Goal: Information Seeking & Learning: Learn about a topic

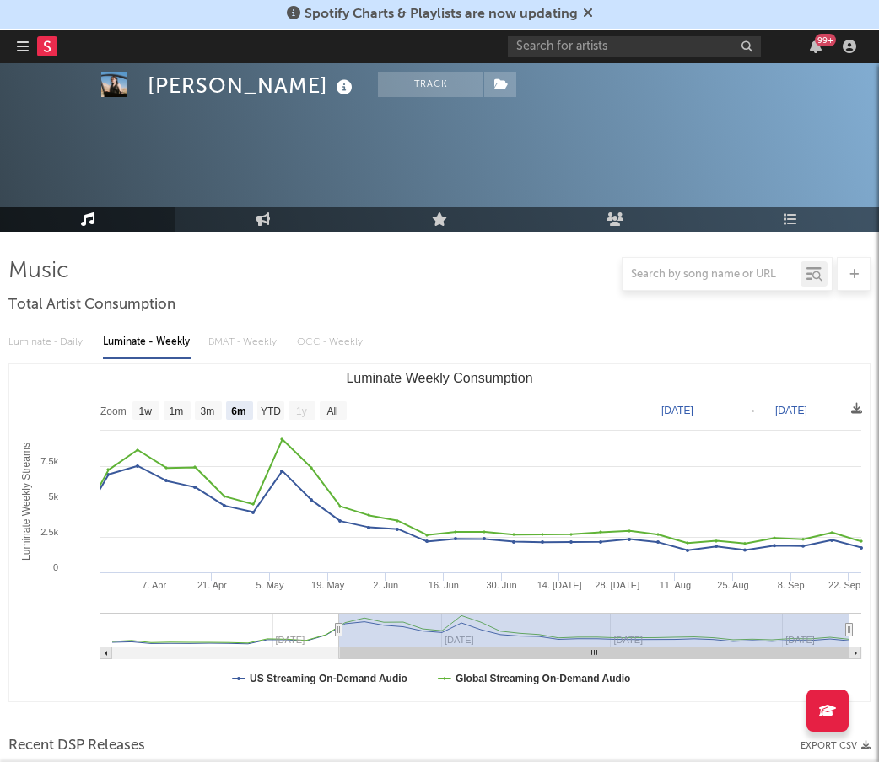
select select "6m"
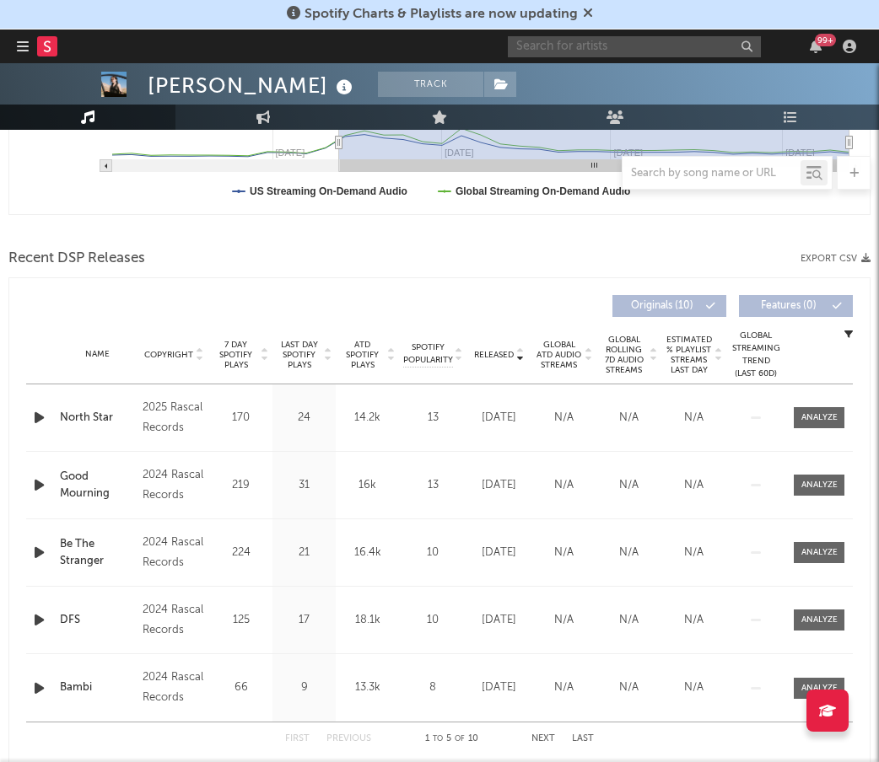
click at [668, 38] on input "text" at bounding box center [634, 46] width 253 height 21
click at [605, 51] on input "lefty park" at bounding box center [634, 46] width 253 height 21
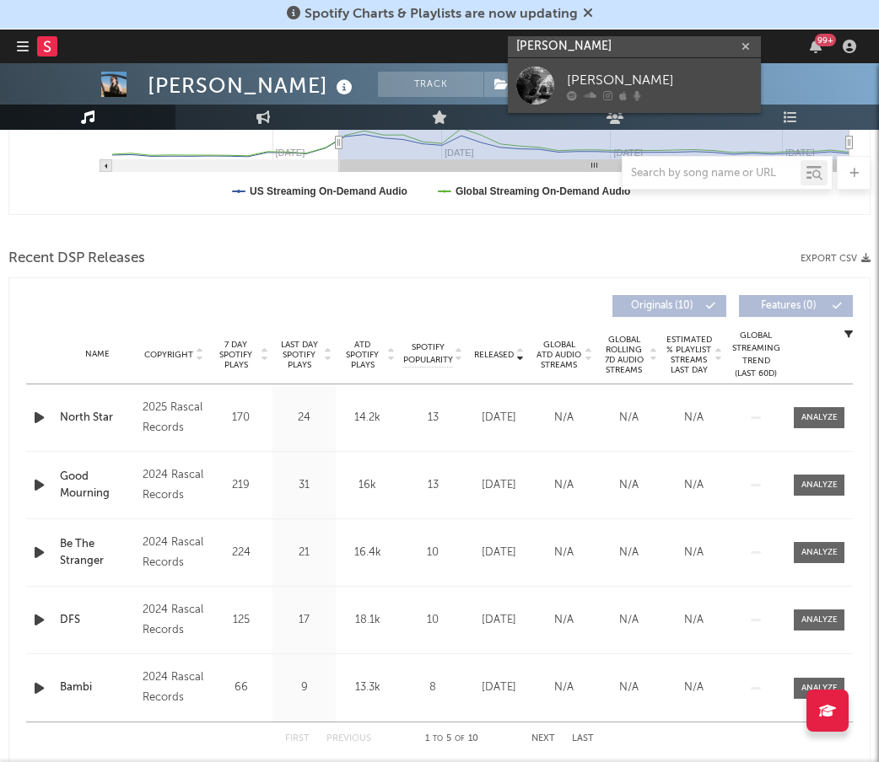
type input "[PERSON_NAME]"
click at [596, 83] on div "[PERSON_NAME]" at bounding box center [659, 80] width 185 height 20
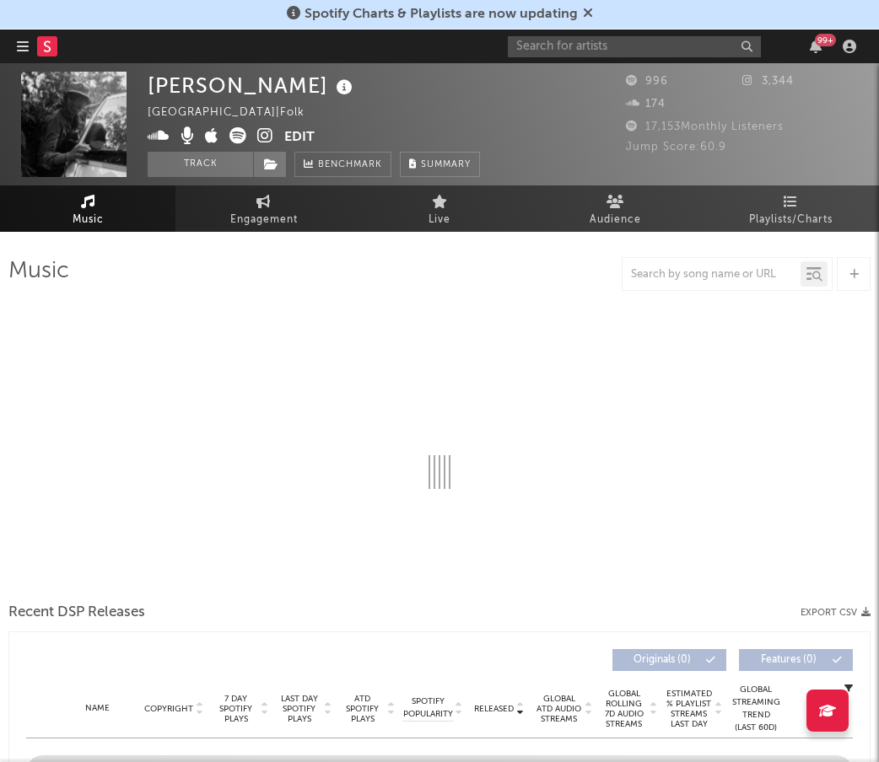
select select "1w"
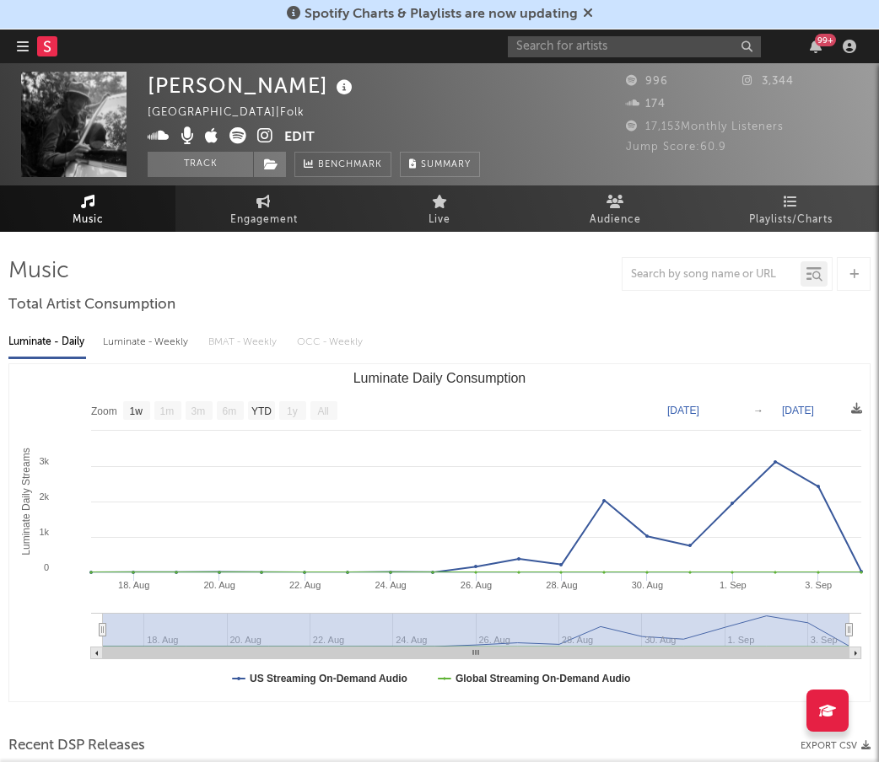
click at [237, 409] on text "6m" at bounding box center [230, 412] width 14 height 12
click at [232, 411] on text "6m" at bounding box center [230, 412] width 14 height 12
click at [223, 416] on icon "Created with Highcharts 10.3.3 Luminate Daily Streams Luminate Daily Consumptio…" at bounding box center [439, 532] width 860 height 337
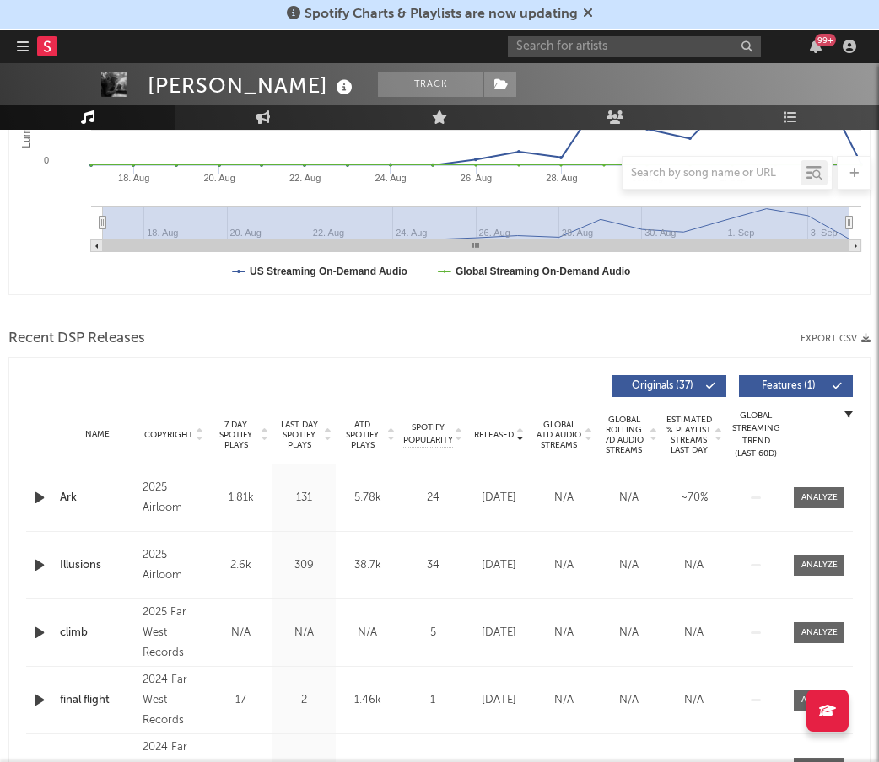
scroll to position [411, 0]
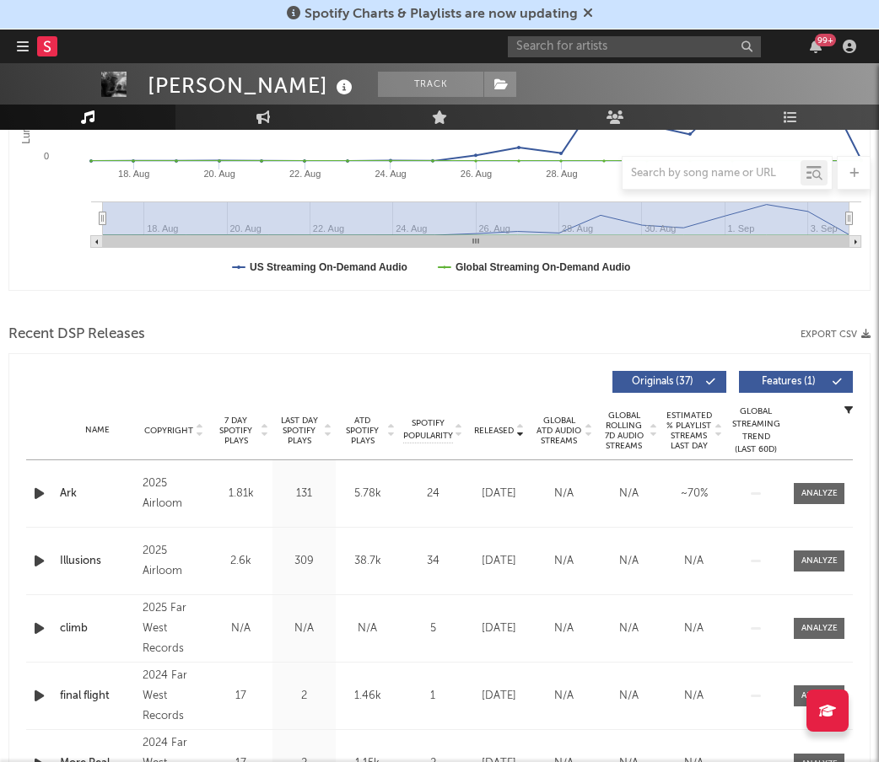
click at [359, 426] on span "ATD Spotify Plays" at bounding box center [362, 431] width 45 height 30
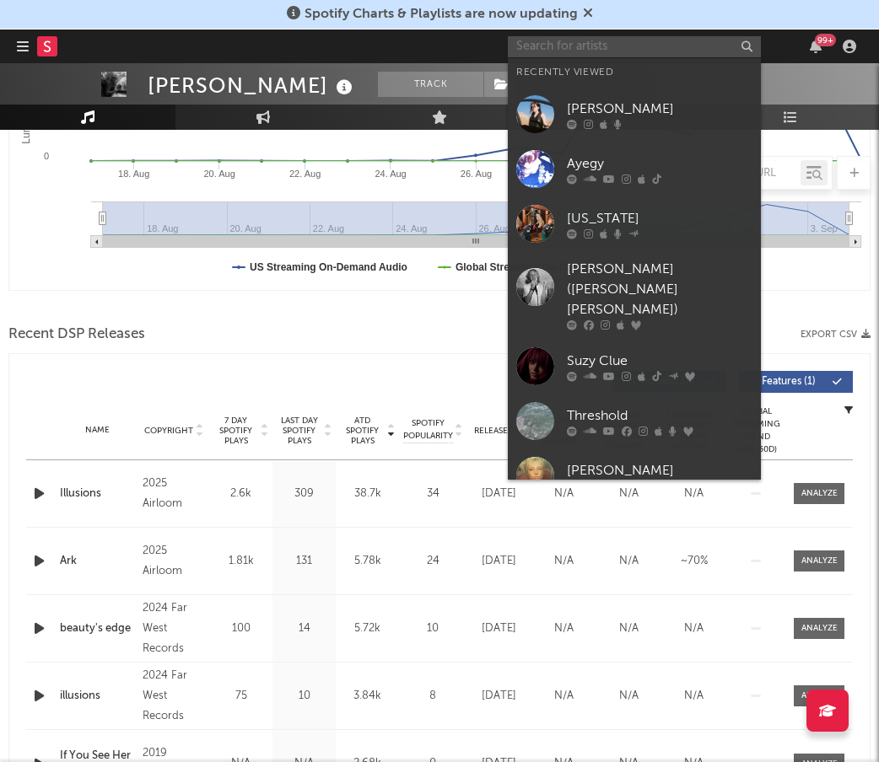
click at [642, 44] on input "text" at bounding box center [634, 46] width 253 height 21
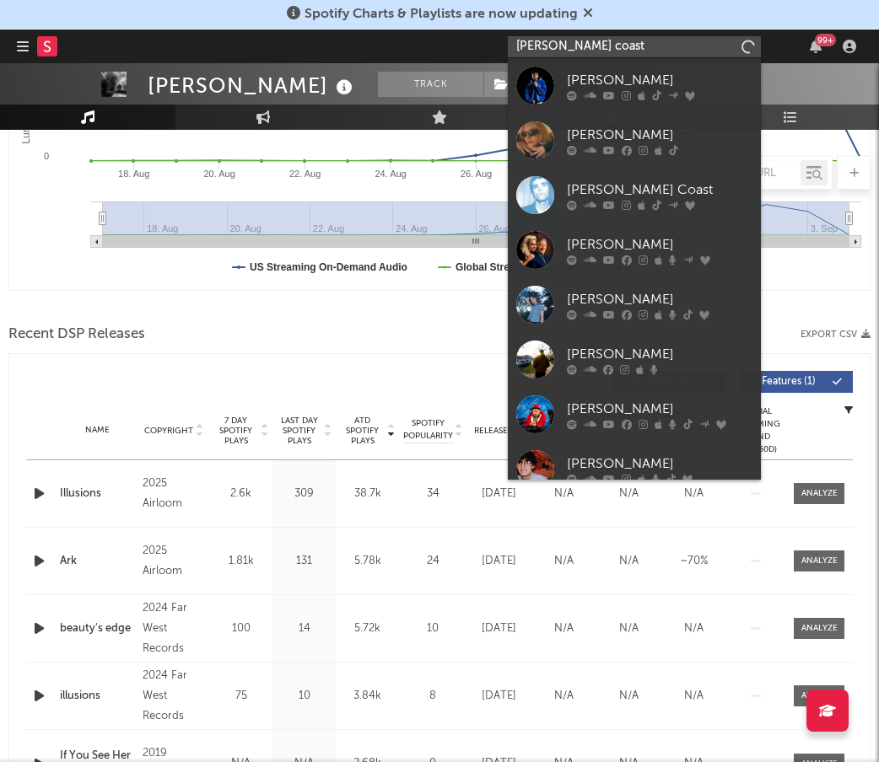
type input "[PERSON_NAME] coast"
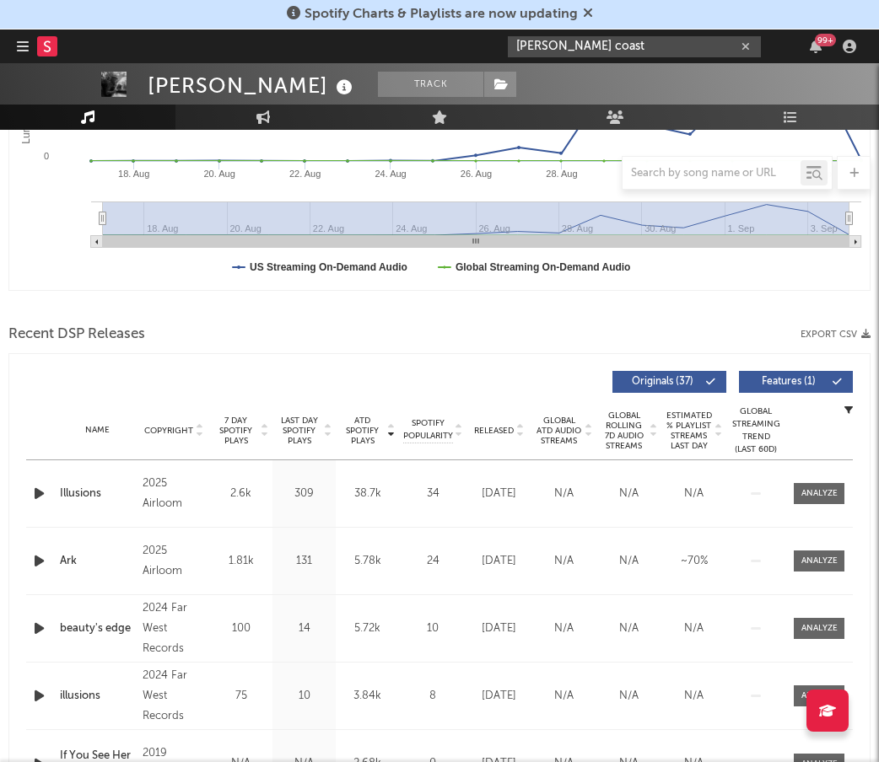
click at [607, 48] on input "[PERSON_NAME] coast" at bounding box center [634, 46] width 253 height 21
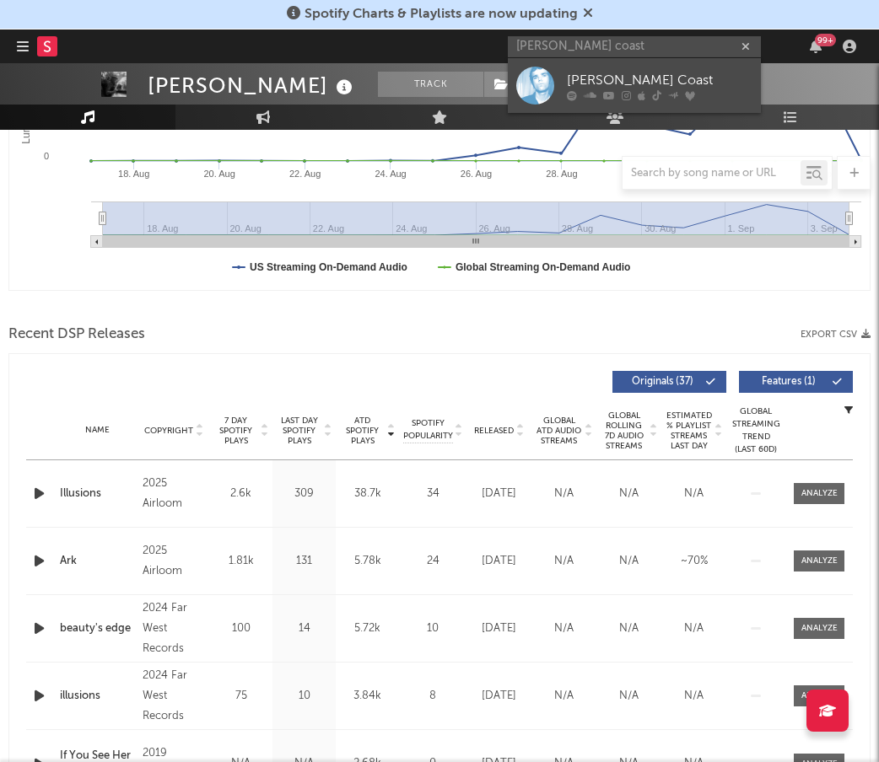
click at [595, 77] on div "[PERSON_NAME] Coast" at bounding box center [659, 80] width 185 height 20
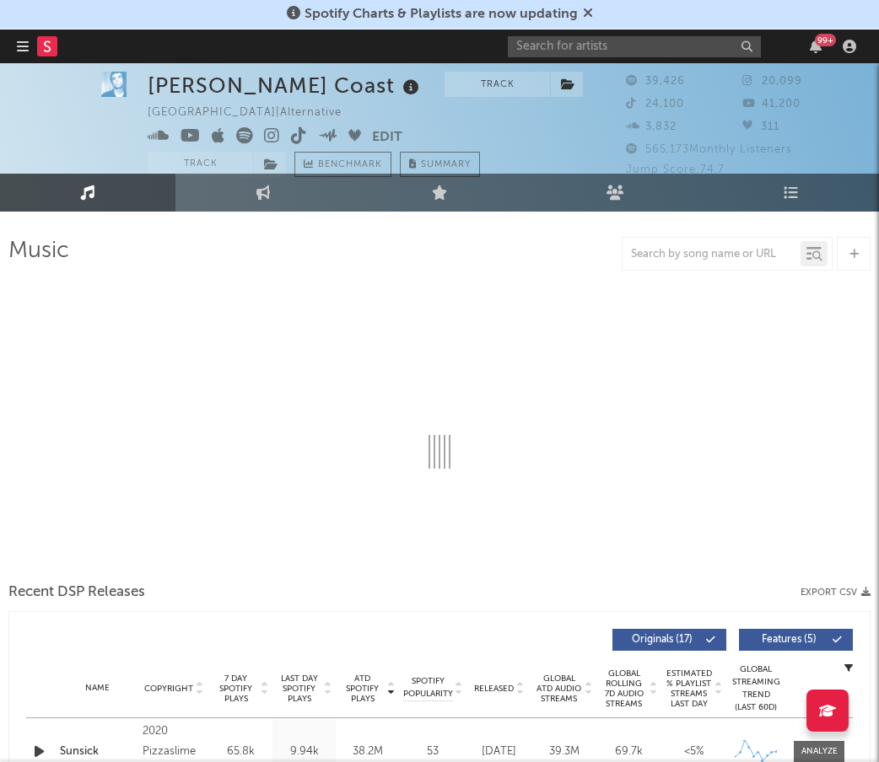
scroll to position [19, 0]
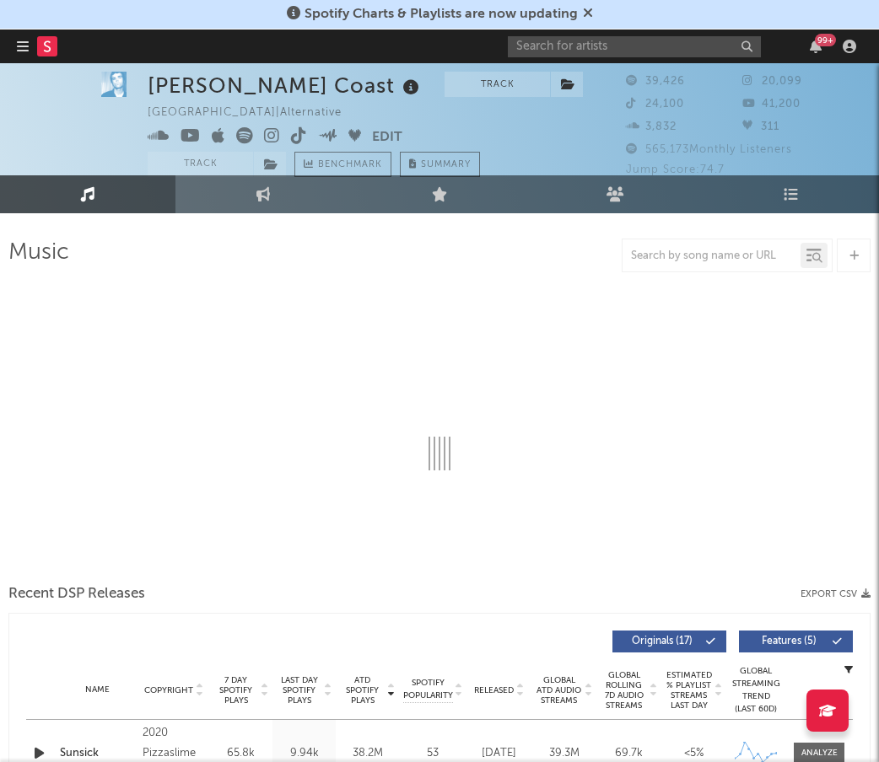
select select "6m"
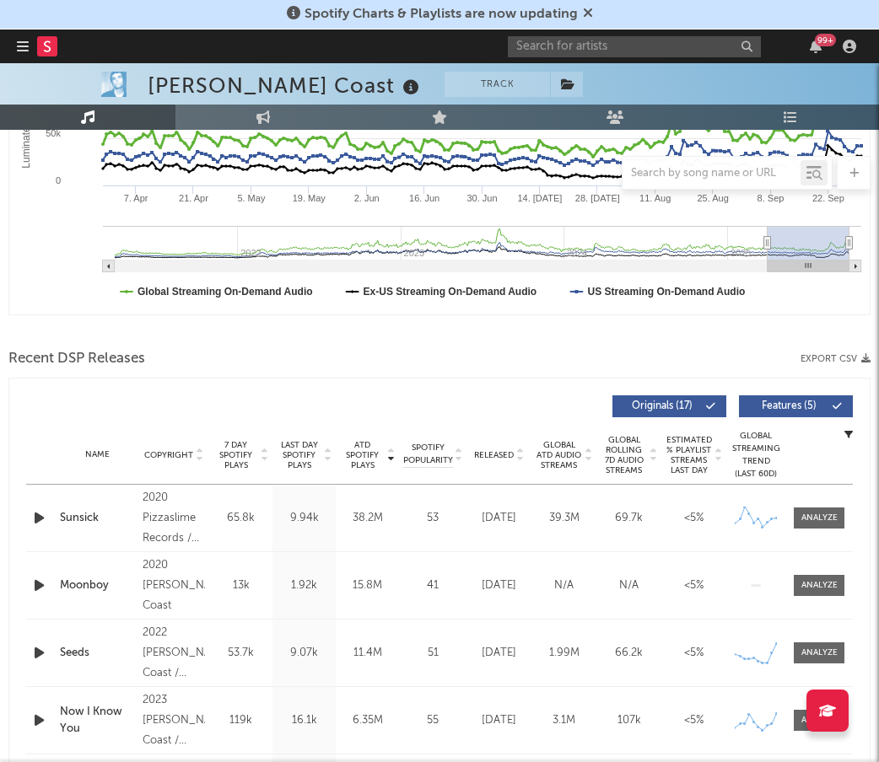
scroll to position [411, 0]
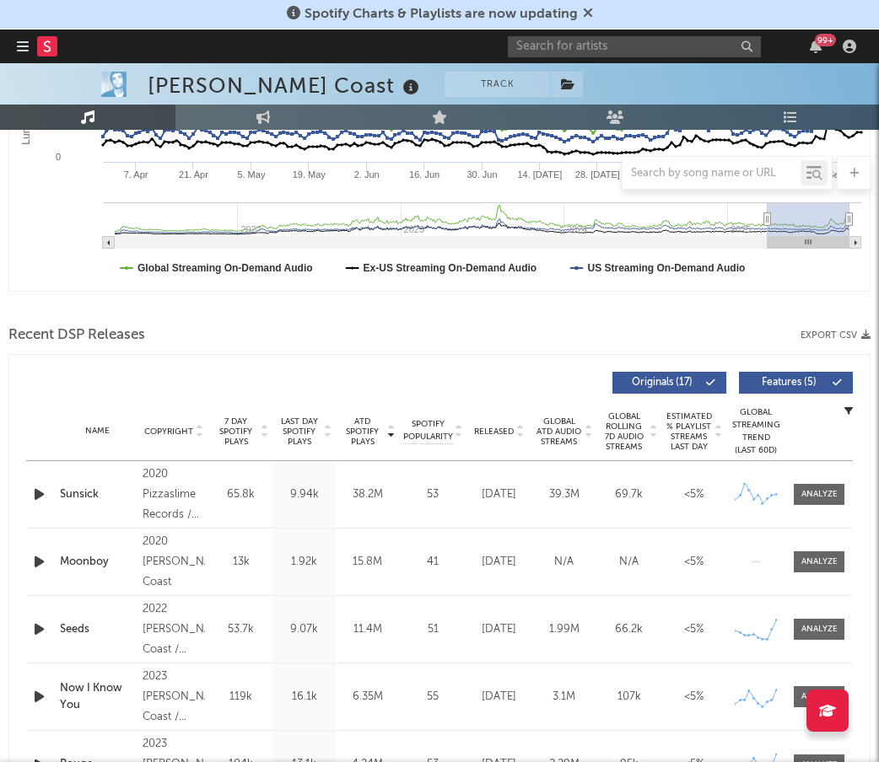
click at [370, 441] on span "ATD Spotify Plays" at bounding box center [362, 431] width 45 height 30
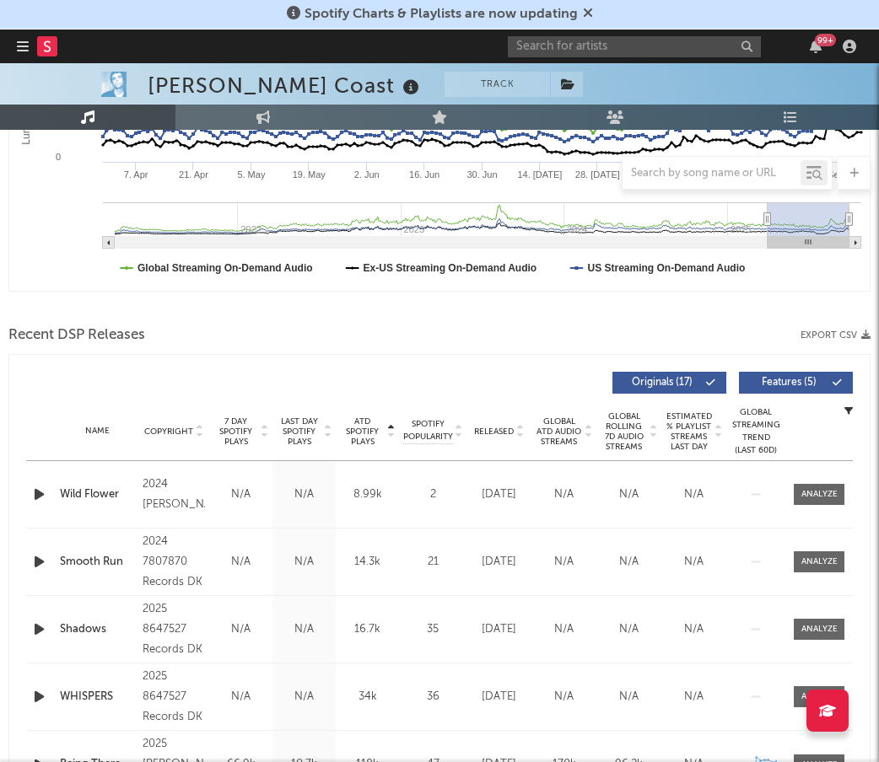
click at [370, 441] on span "ATD Spotify Plays" at bounding box center [362, 431] width 45 height 30
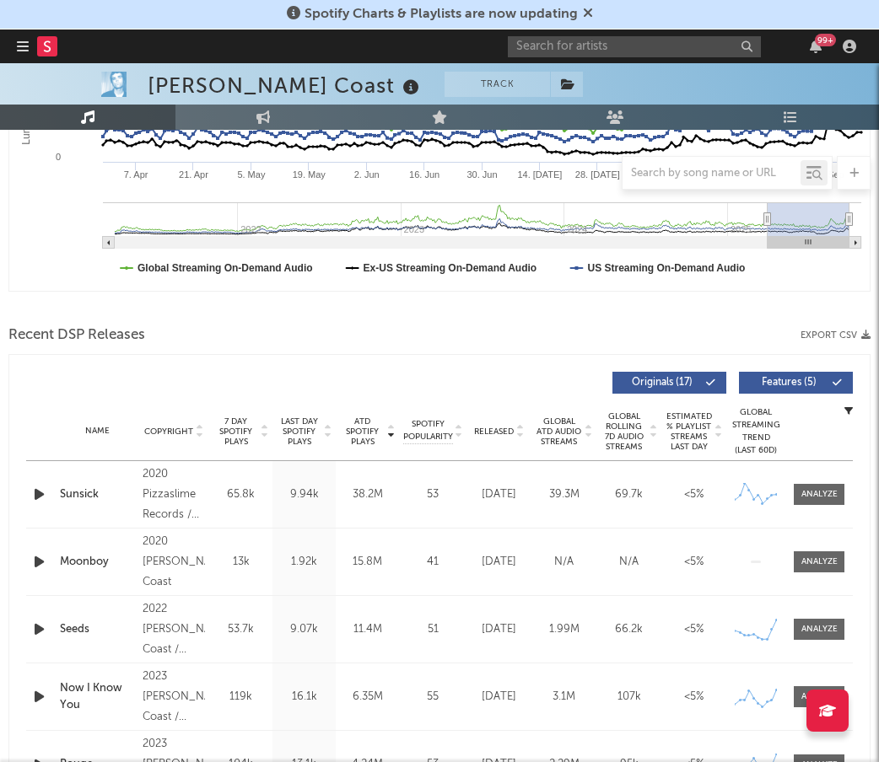
click at [371, 438] on span "ATD Spotify Plays" at bounding box center [362, 431] width 45 height 30
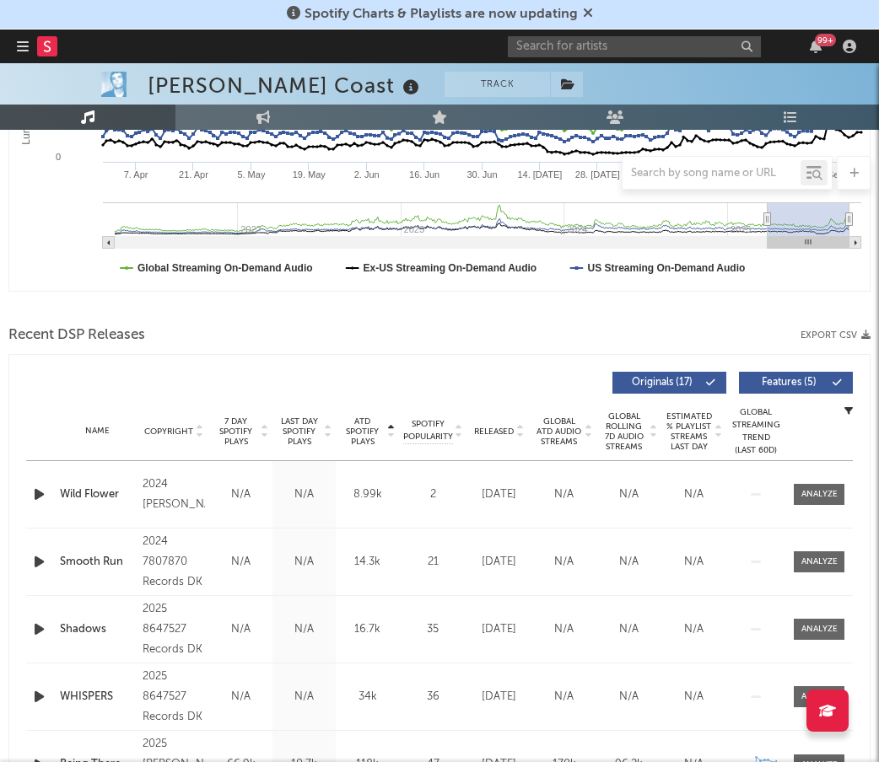
click at [371, 438] on span "ATD Spotify Plays" at bounding box center [362, 431] width 45 height 30
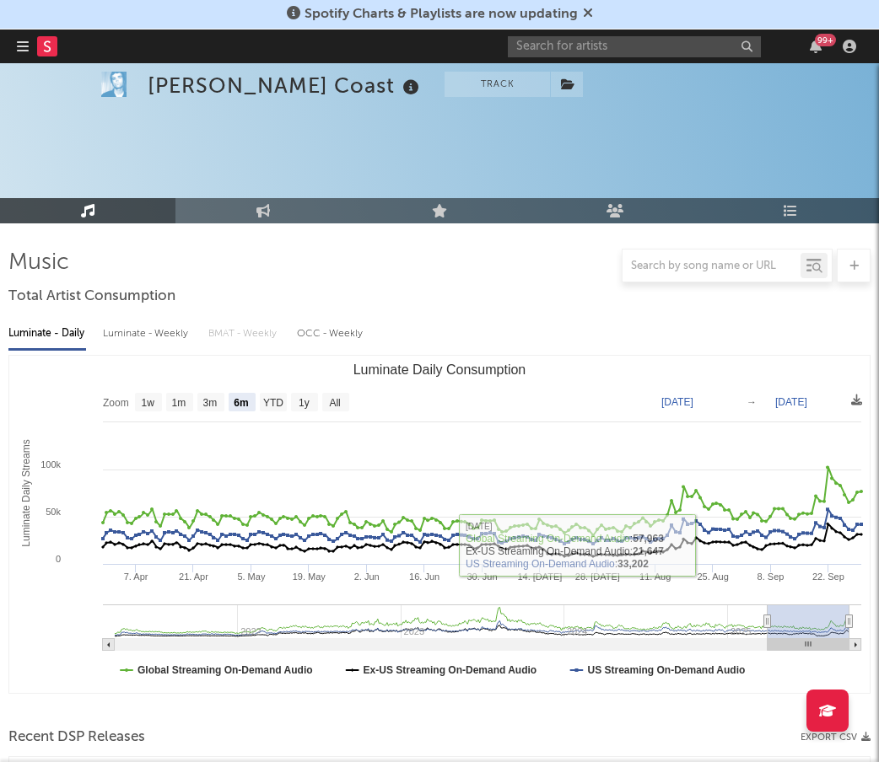
scroll to position [0, 0]
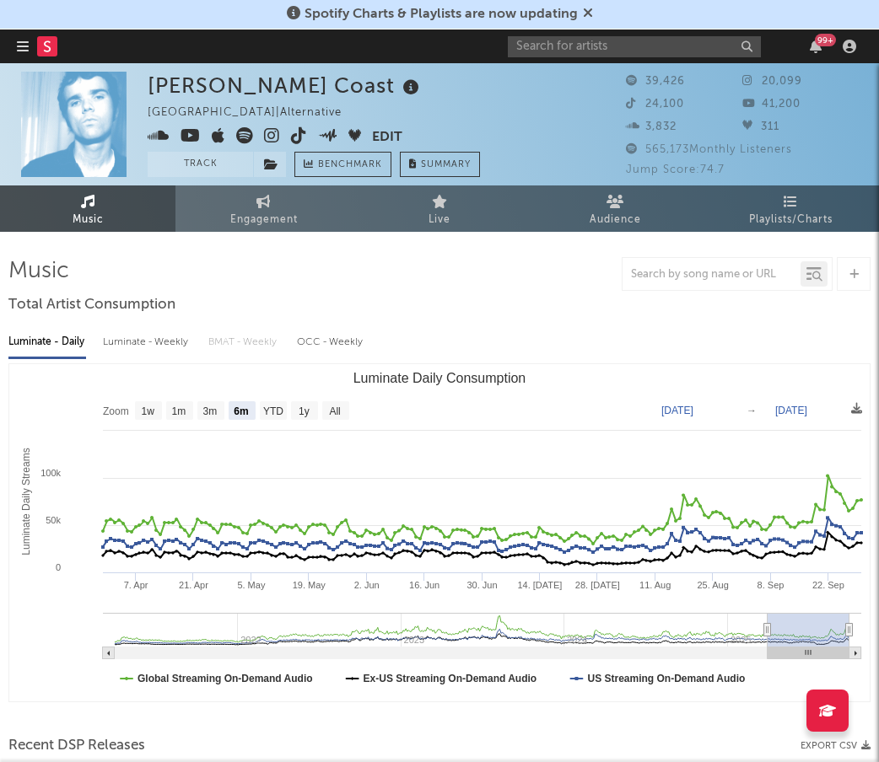
click at [289, 137] on span at bounding box center [260, 137] width 224 height 21
click at [301, 135] on icon at bounding box center [299, 135] width 16 height 17
